Goal: Book appointment/travel/reservation

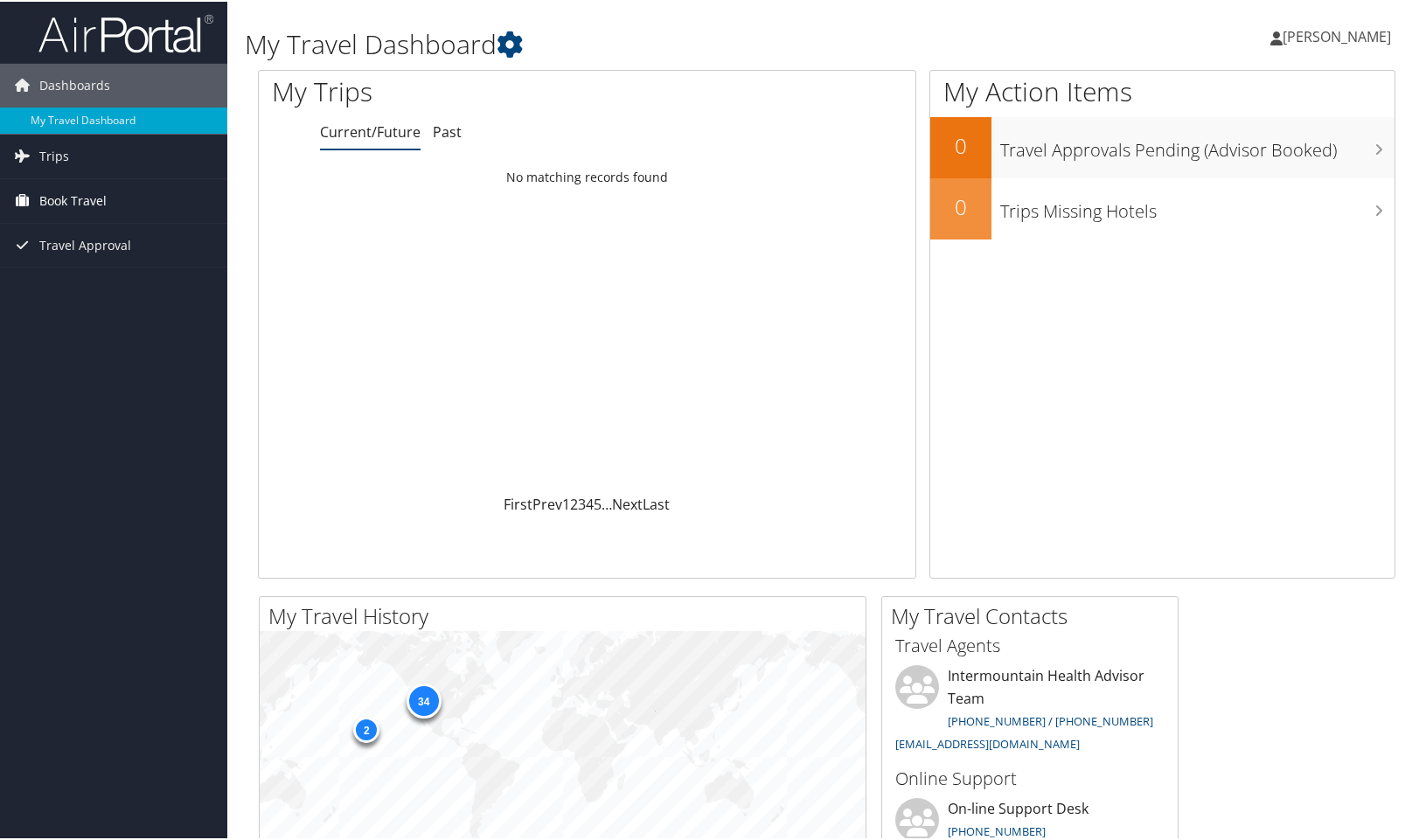
click at [66, 202] on span "Book Travel" at bounding box center [73, 199] width 67 height 44
click at [122, 261] on link "Approval Request (Beta)" at bounding box center [114, 260] width 228 height 26
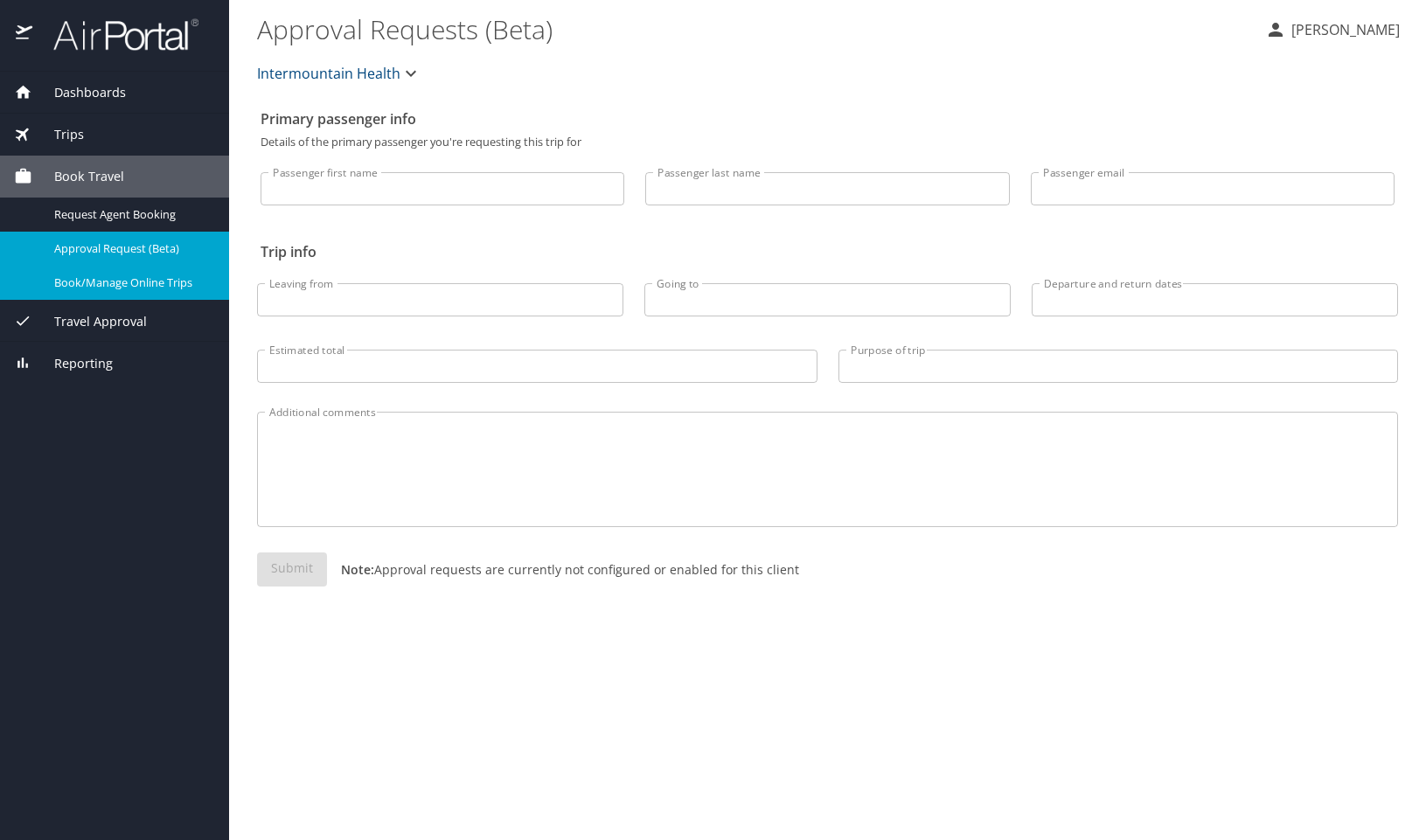
click at [156, 283] on span "Book/Manage Online Trips" at bounding box center [131, 283] width 154 height 16
